Goal: Navigation & Orientation: Go to known website

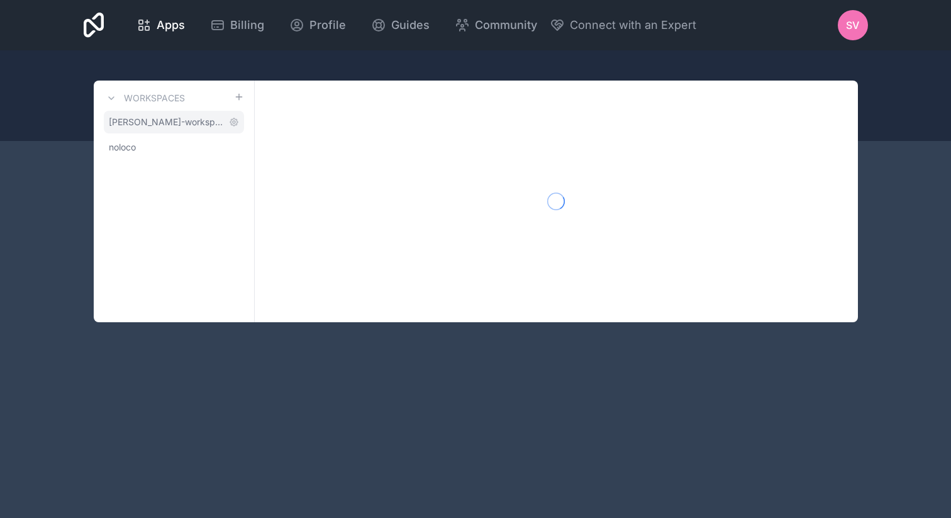
click at [133, 128] on span "[PERSON_NAME]-workspace" at bounding box center [166, 122] width 115 height 13
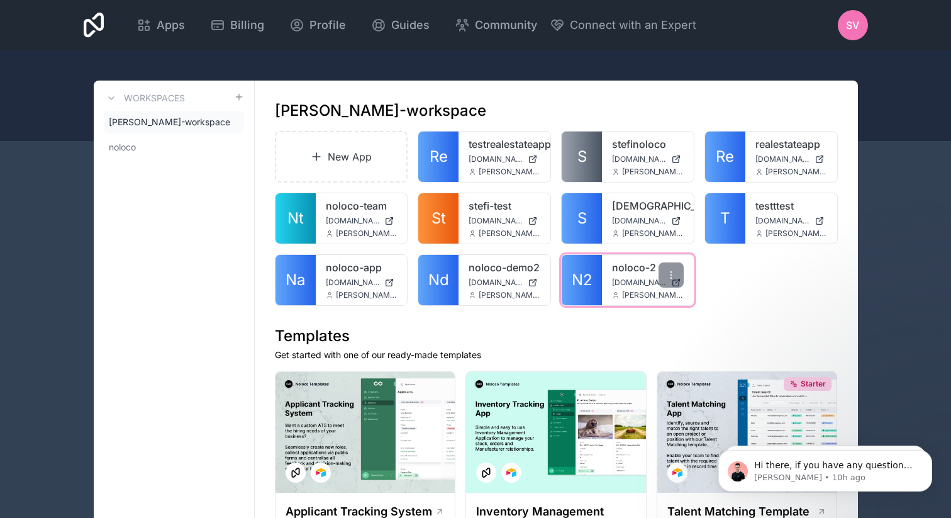
click at [642, 277] on span "[DOMAIN_NAME]" at bounding box center [639, 282] width 54 height 10
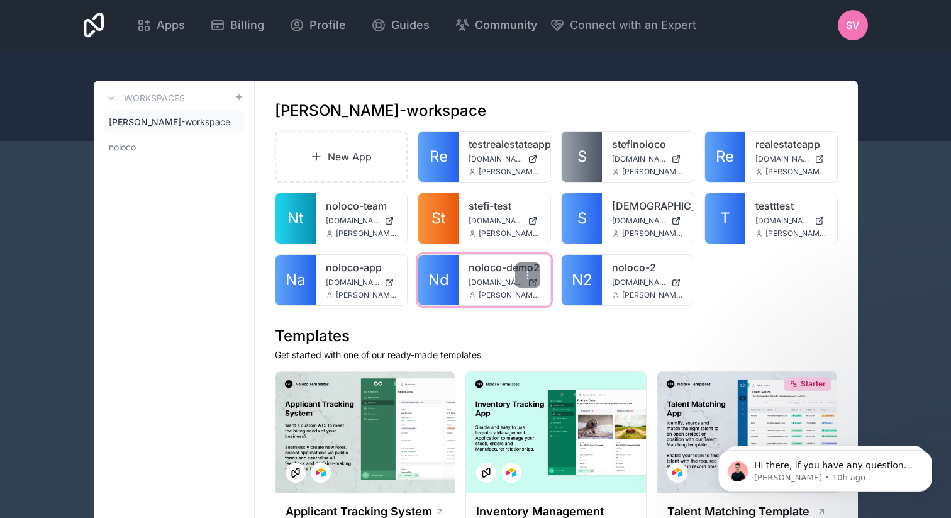
click at [497, 272] on link "noloco-demo2" at bounding box center [505, 267] width 72 height 15
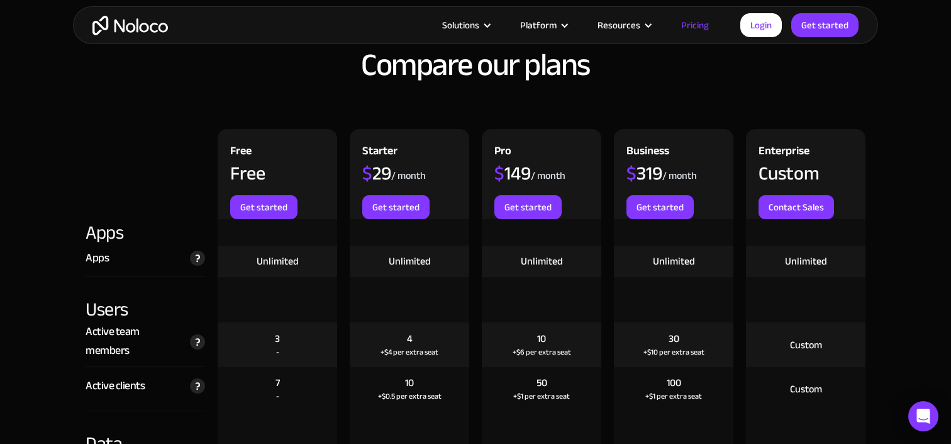
scroll to position [1253, 0]
